Goal: Browse casually

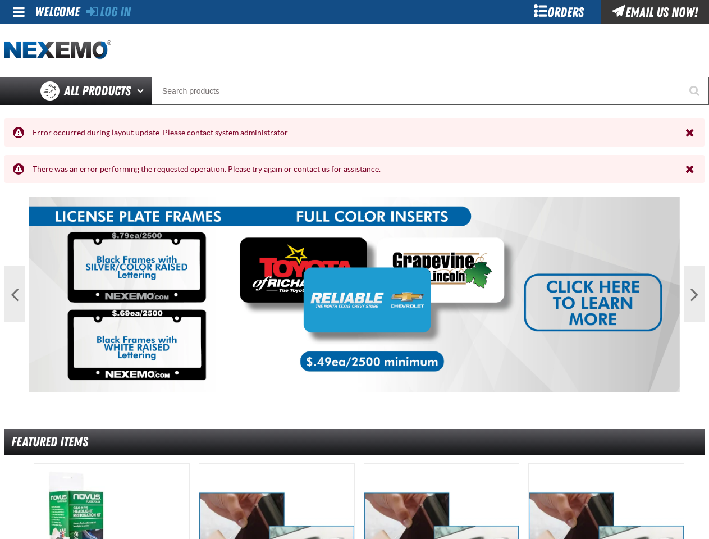
click at [20, 12] on span at bounding box center [19, 11] width 12 height 13
click at [15, 294] on button "Previous" at bounding box center [14, 294] width 20 height 56
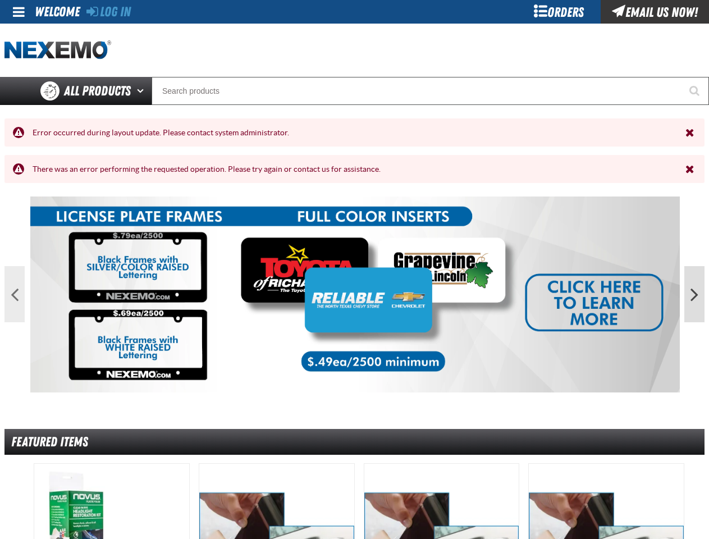
click at [694, 294] on button "Next" at bounding box center [694, 294] width 20 height 56
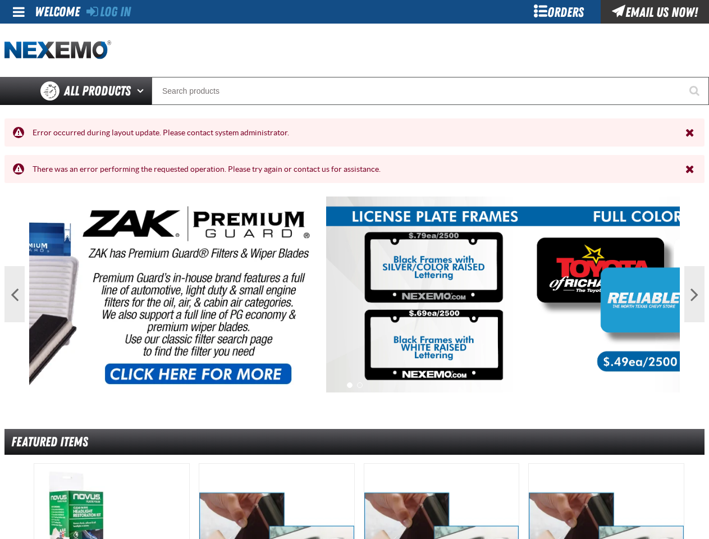
click at [350, 382] on button "1" at bounding box center [350, 385] width 6 height 6
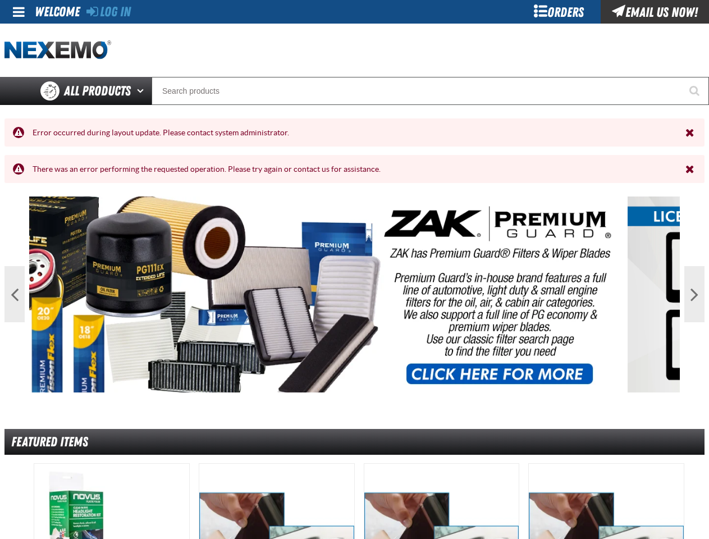
click at [360, 382] on button "2" at bounding box center [360, 385] width 6 height 6
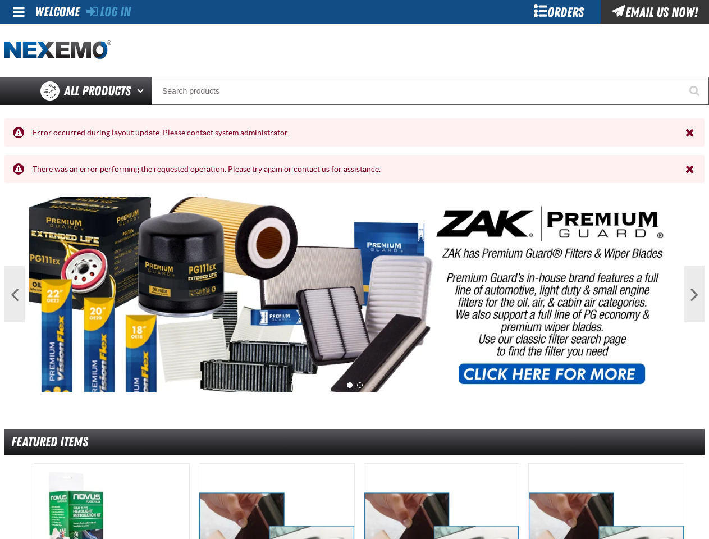
click at [354, 497] on div at bounding box center [277, 541] width 156 height 156
